Goal: Task Accomplishment & Management: Manage account settings

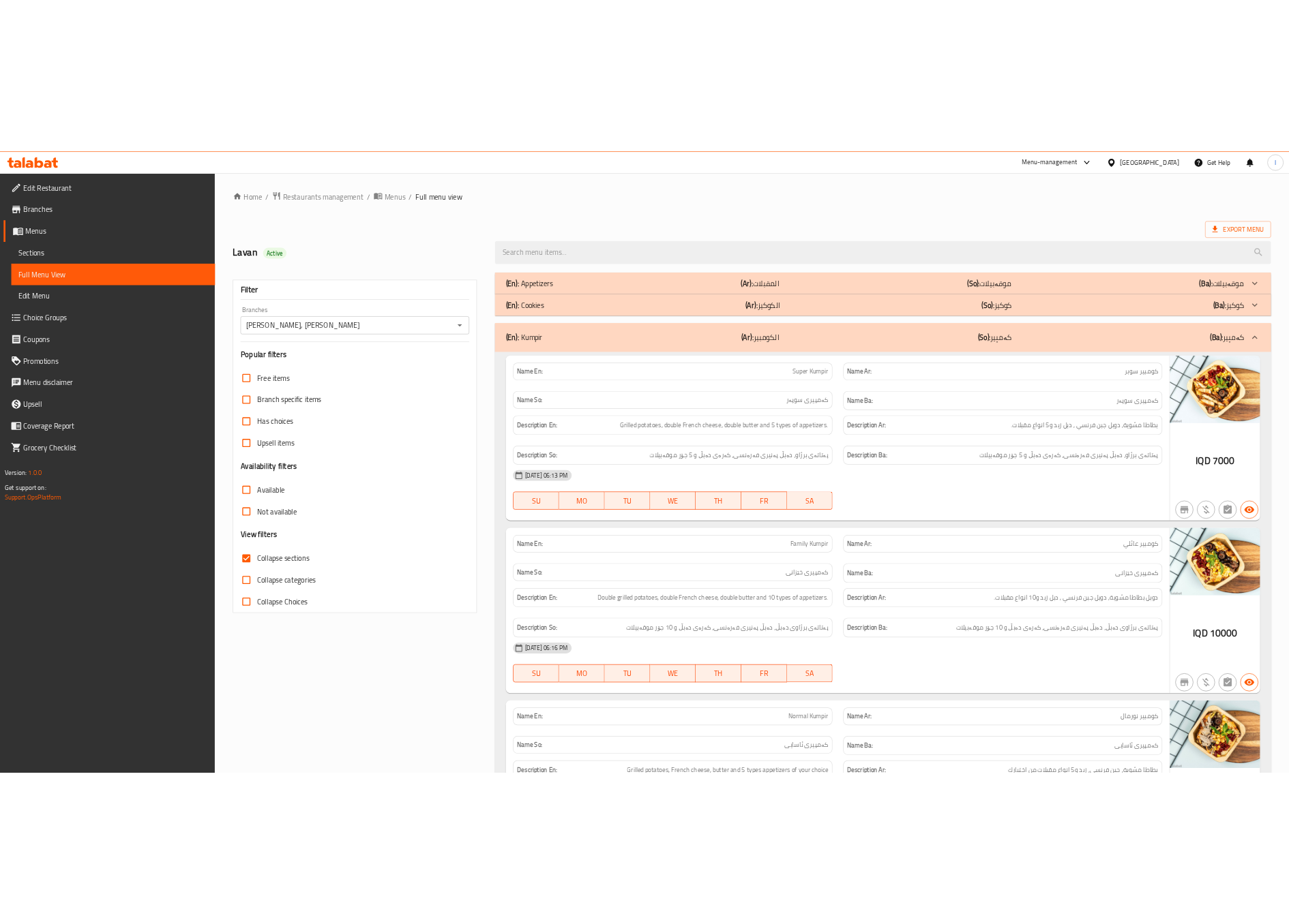
scroll to position [682, 0]
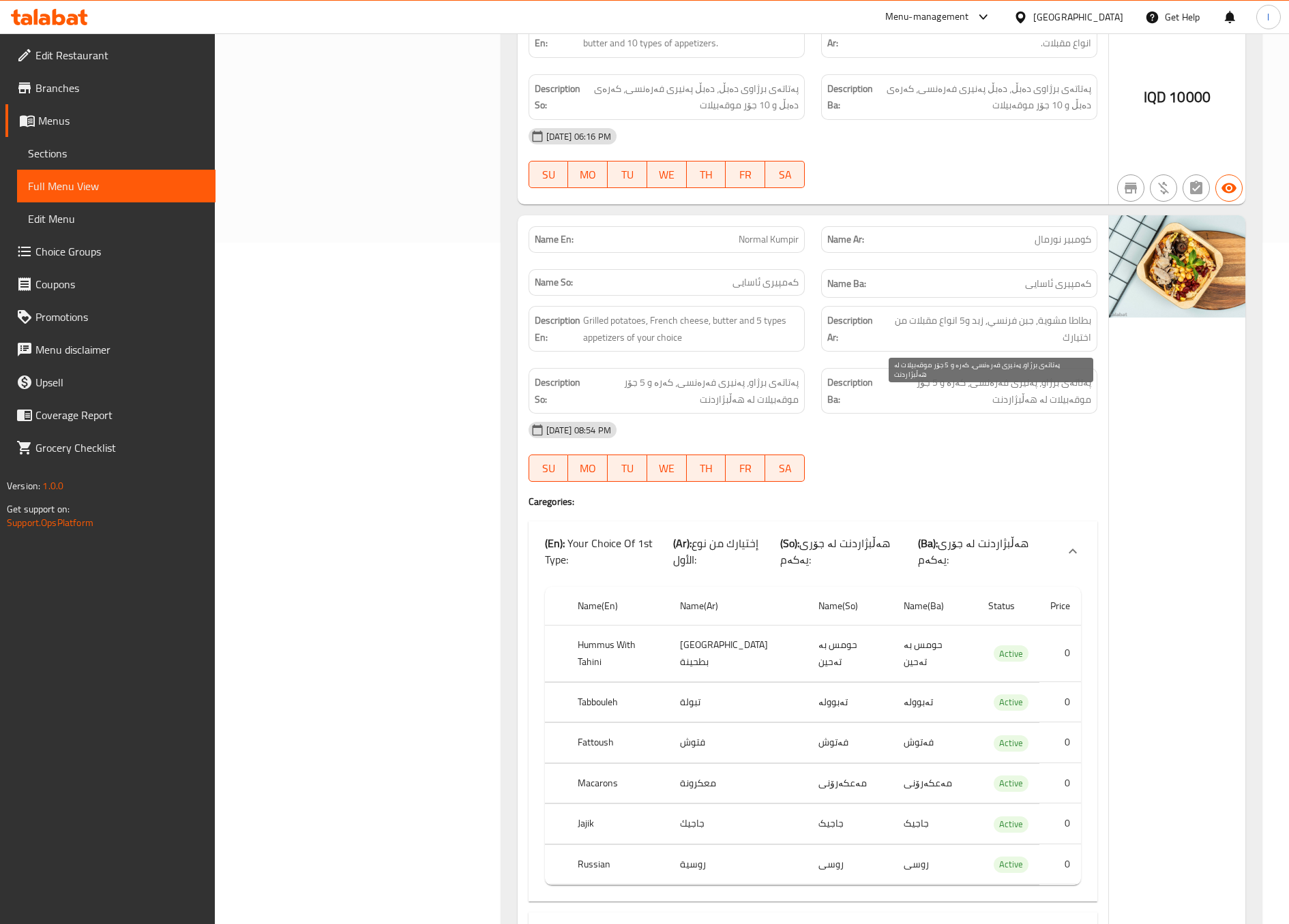
click at [952, 390] on span "پەتاتەی برژاو، پەنیری فەرەنسی، کەرە و 5 جۆر موقەبیلات لە هەڵبژاردنت" at bounding box center [983, 391] width 215 height 33
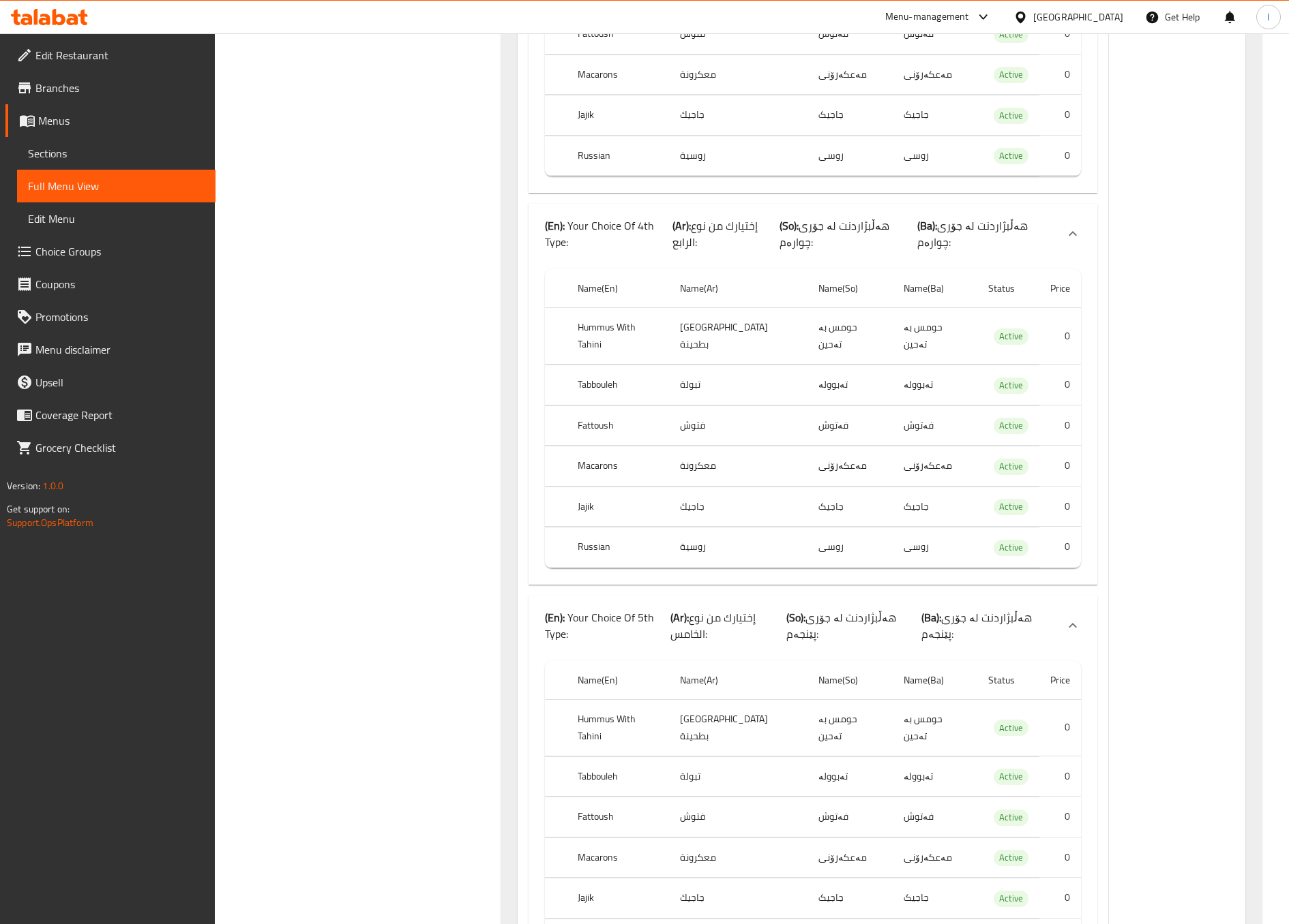
scroll to position [3771, 0]
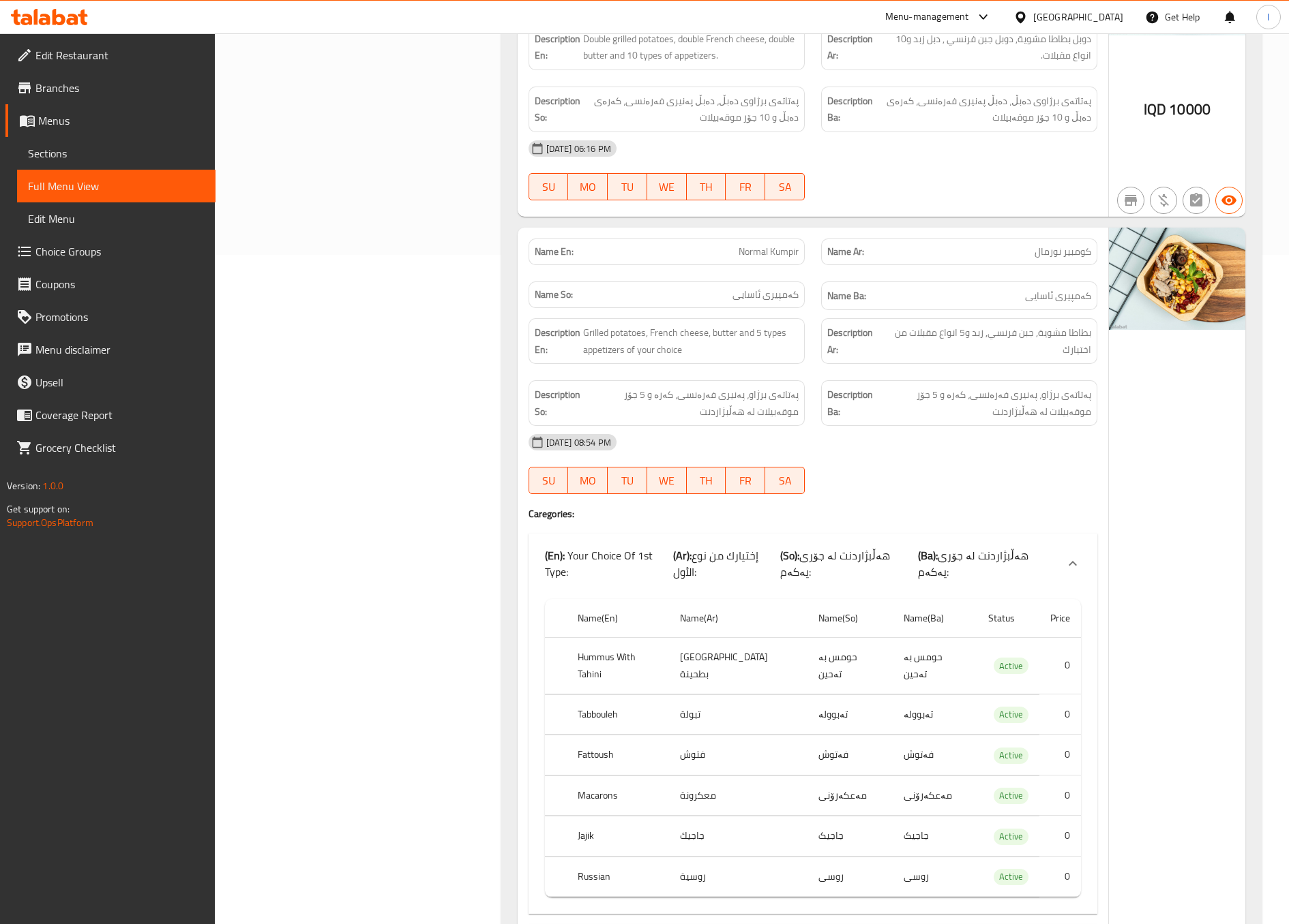
scroll to position [704, 0]
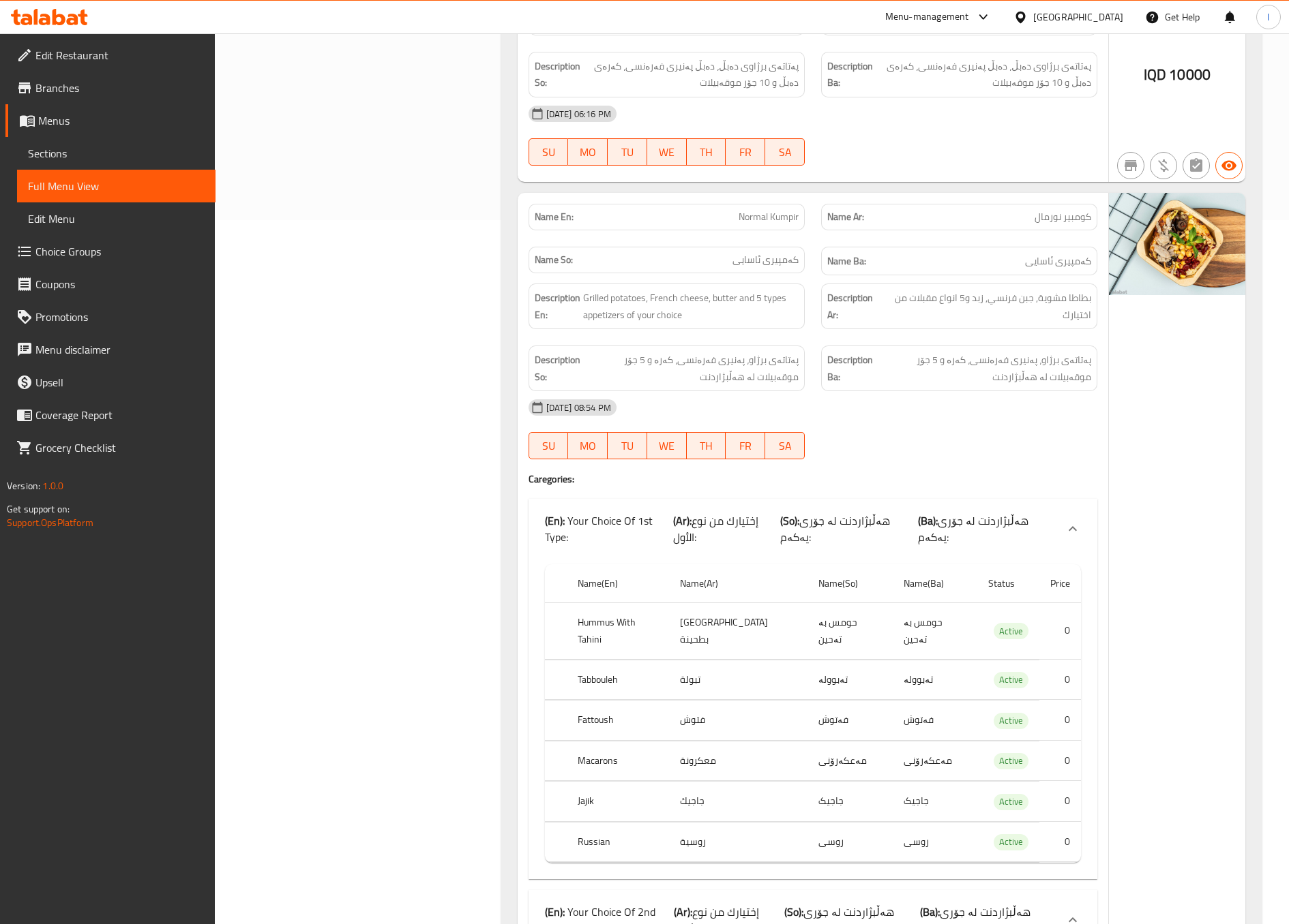
click at [922, 424] on div "[DATE] 08:54 PM" at bounding box center [812, 408] width 585 height 33
click at [1024, 403] on div "[DATE] 08:54 PM" at bounding box center [812, 408] width 585 height 33
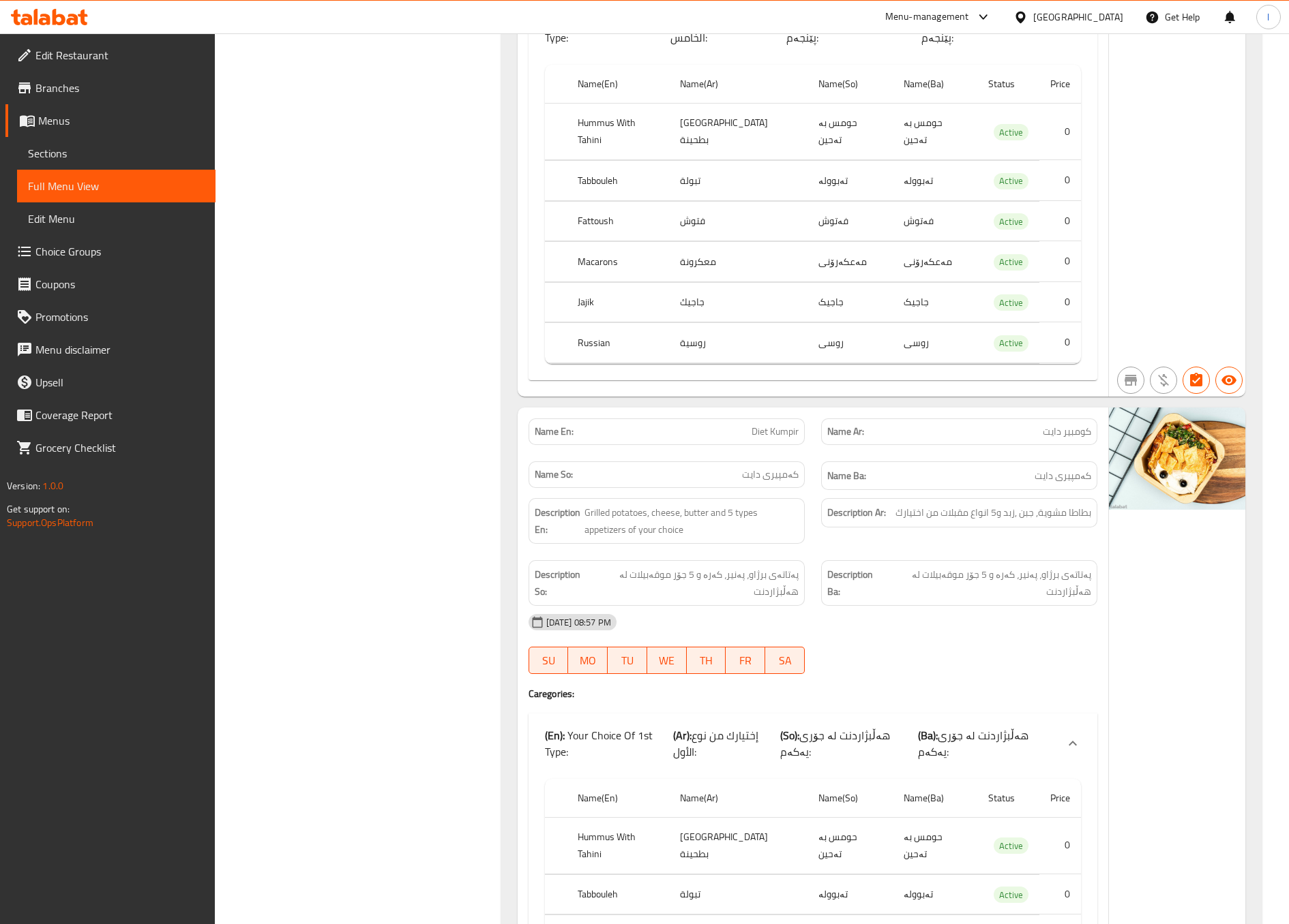
scroll to position [2749, 0]
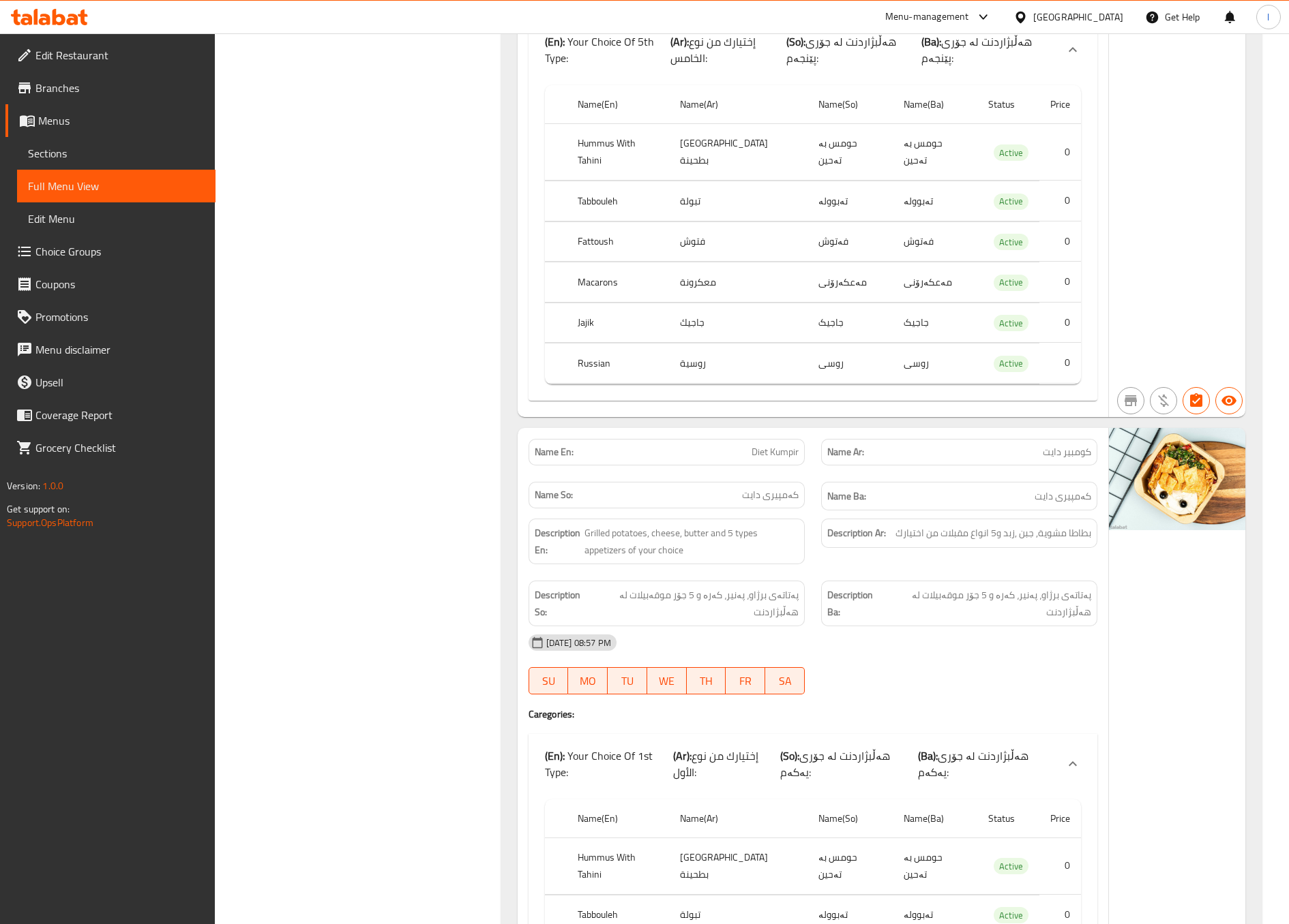
click at [898, 627] on div "[DATE] 08:57 PM" at bounding box center [812, 643] width 585 height 33
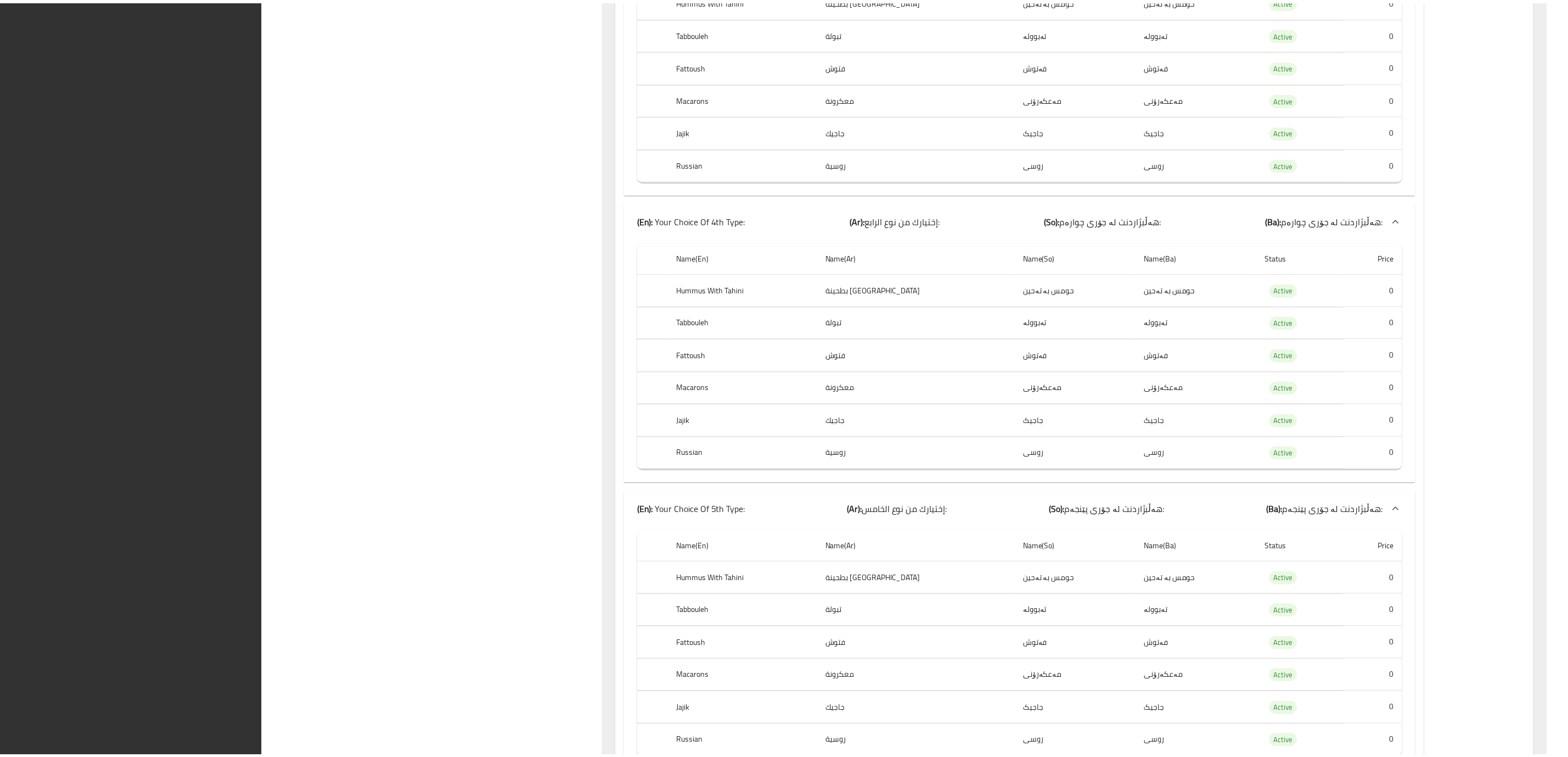
scroll to position [3362, 0]
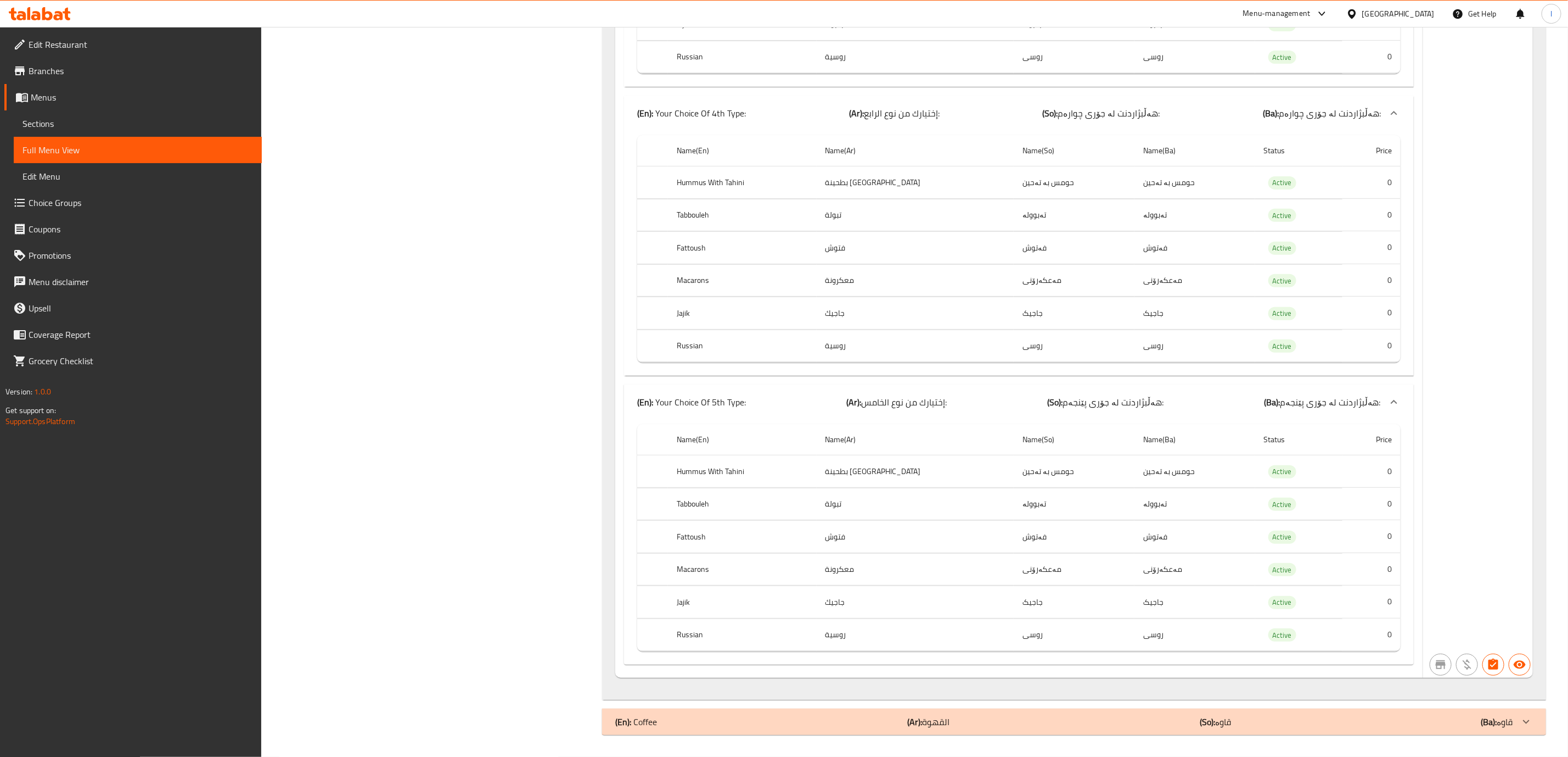
click at [79, 119] on span "Sections" at bounding box center [137, 124] width 230 height 13
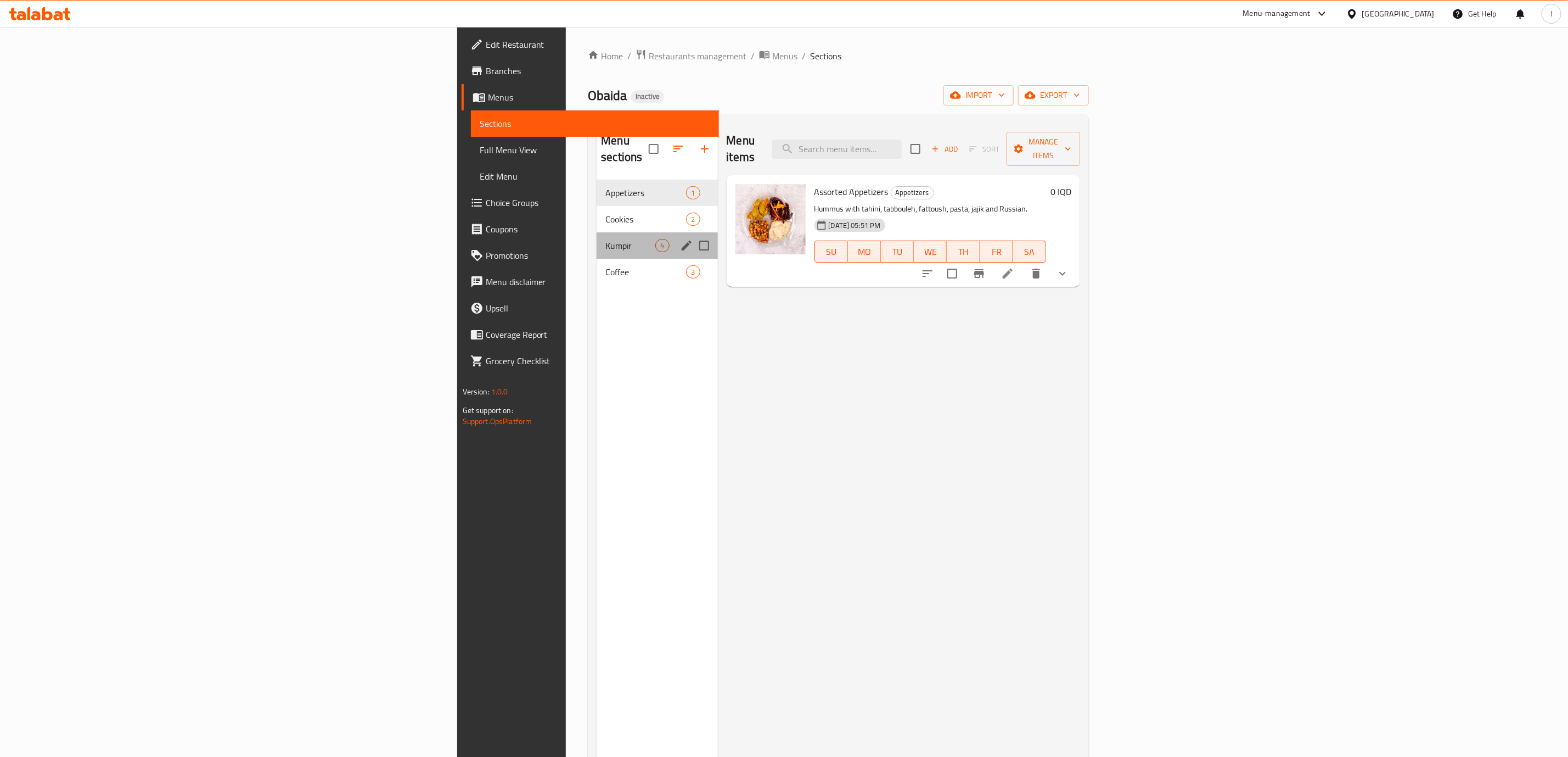
click at [597, 232] on div "Kumpir 4" at bounding box center [657, 245] width 121 height 27
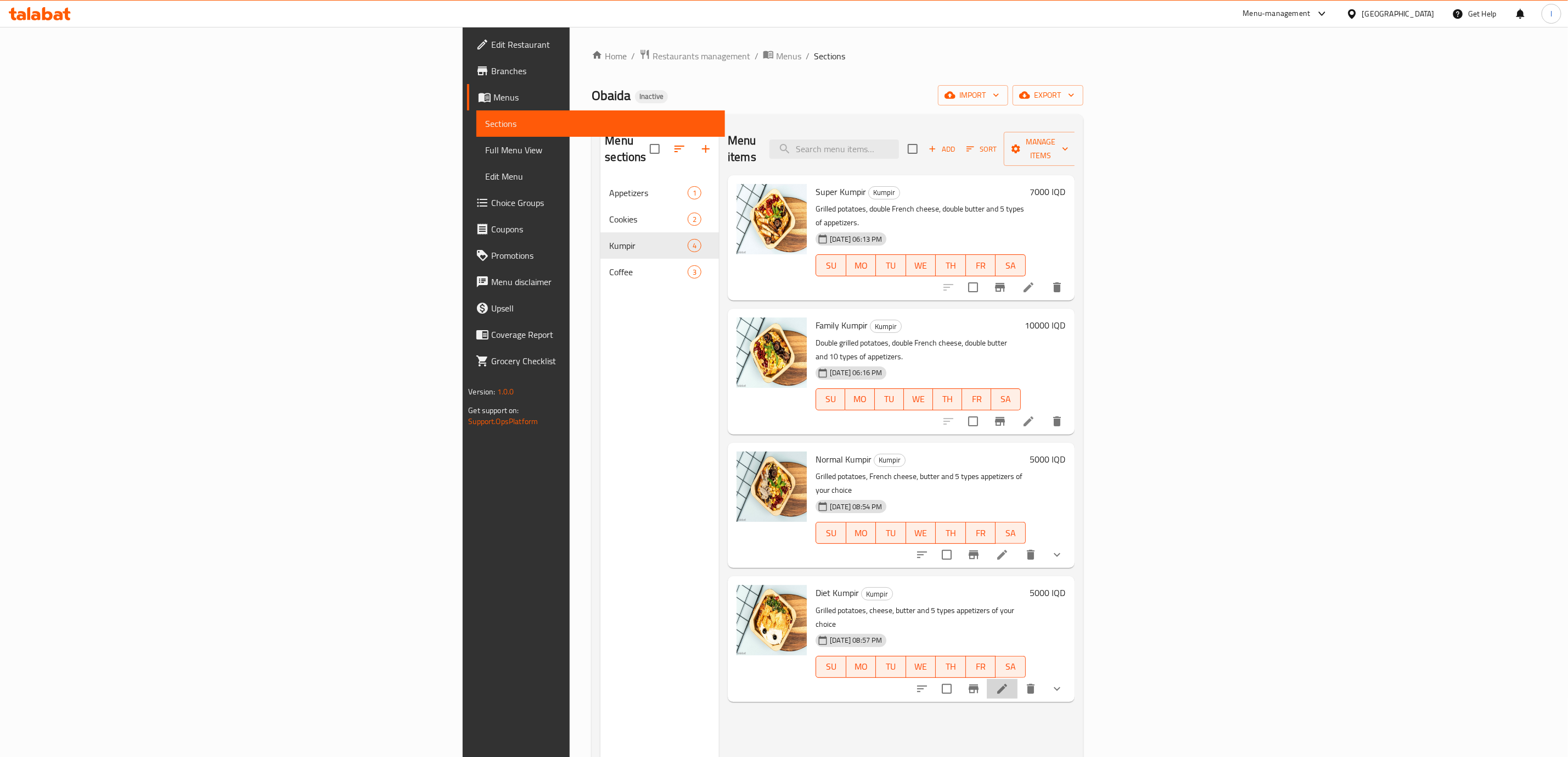
click at [1017, 678] on li at bounding box center [1002, 688] width 30 height 20
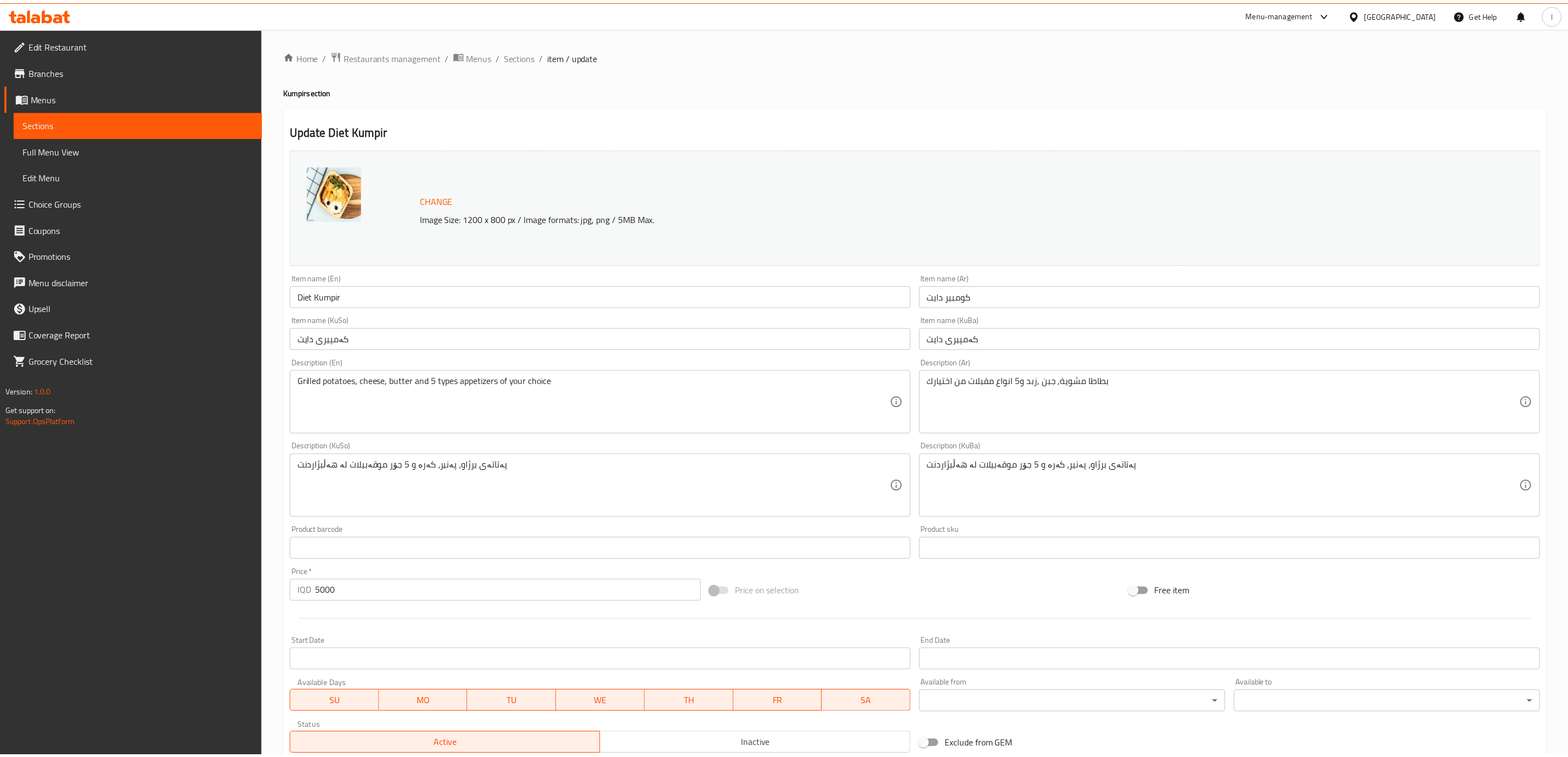
scroll to position [496, 0]
